Goal: Navigation & Orientation: Find specific page/section

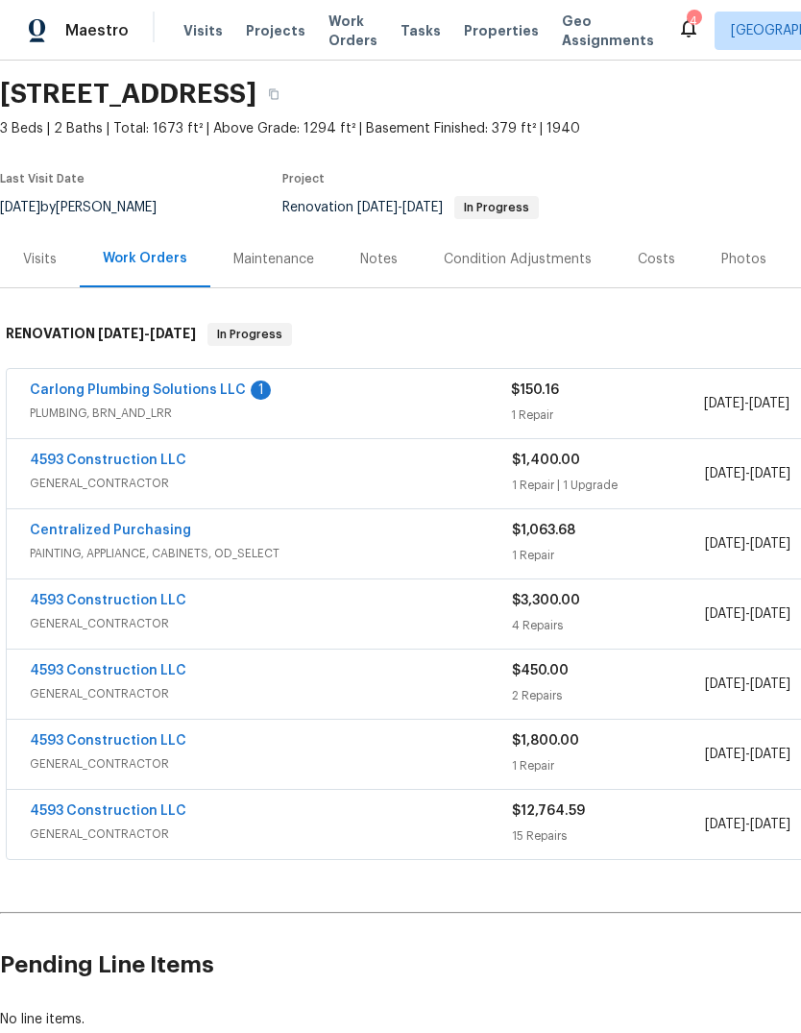
scroll to position [62, 0]
click at [55, 806] on link "4593 Construction LLC" at bounding box center [108, 809] width 157 height 13
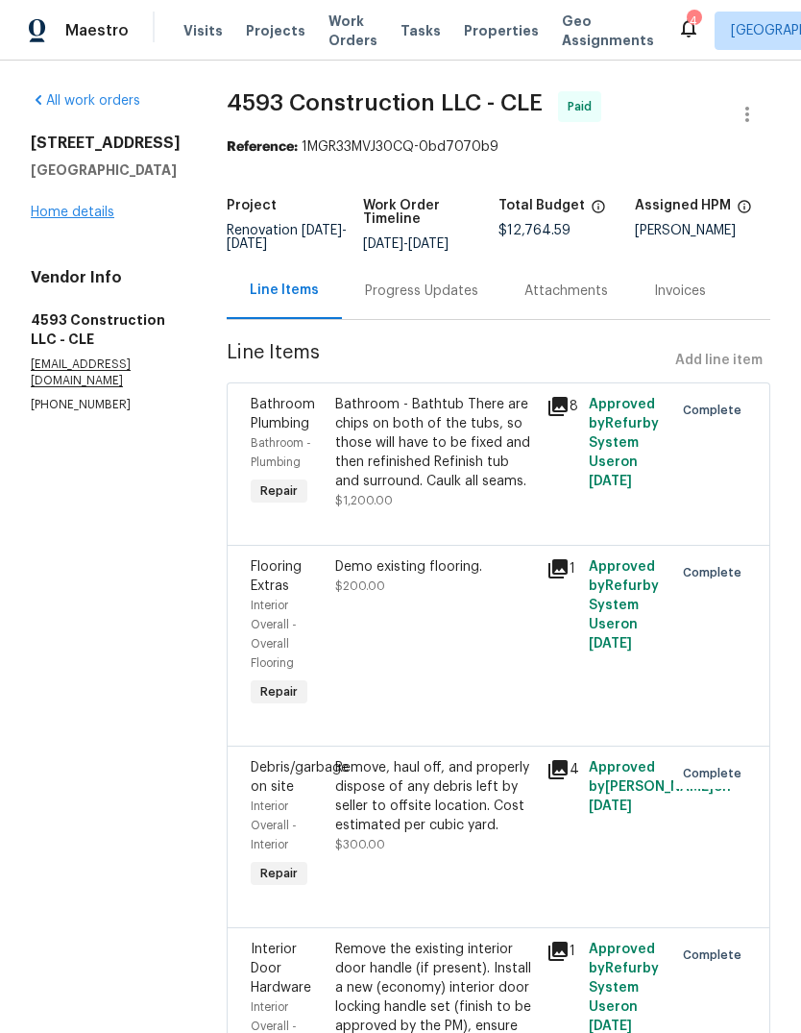
click at [63, 211] on link "Home details" at bounding box center [73, 212] width 84 height 13
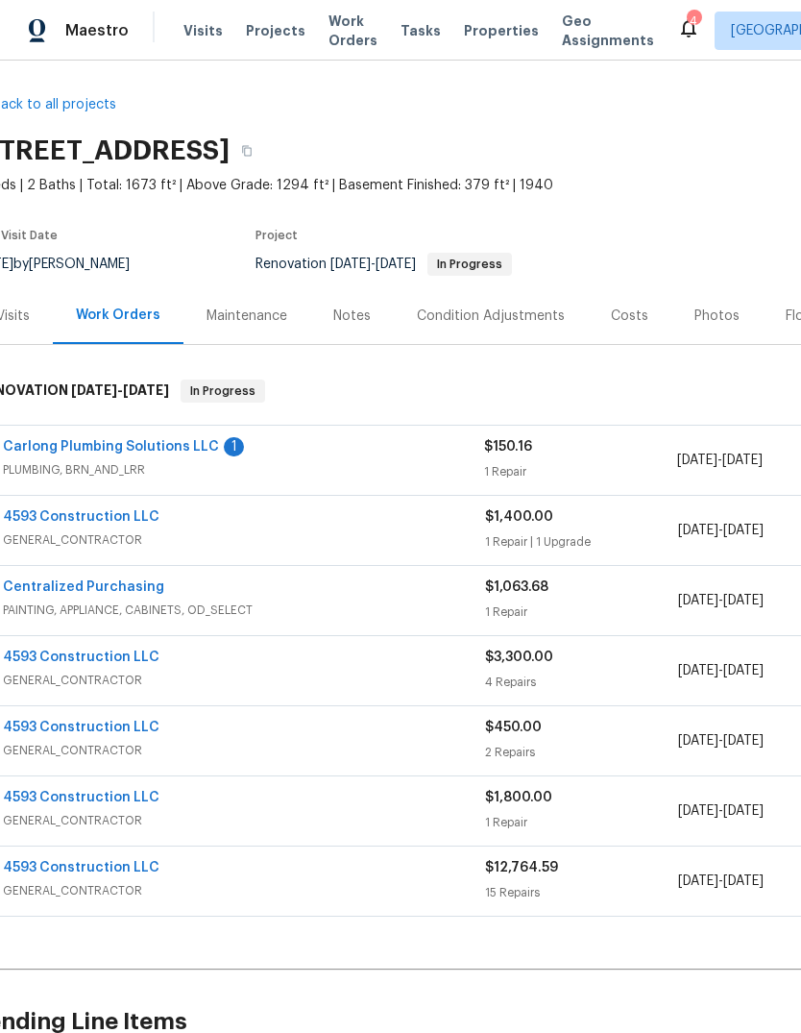
scroll to position [4, 26]
